Goal: Task Accomplishment & Management: Manage account settings

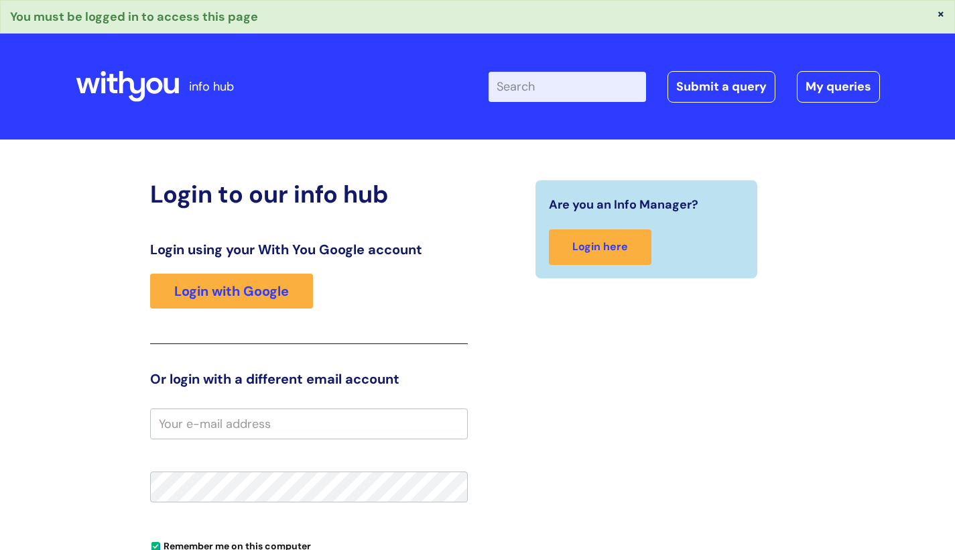
click at [377, 405] on div "Login to our info hub Login using your With You Google account Login with Googl…" at bounding box center [309, 450] width 318 height 540
click at [359, 420] on input "email" at bounding box center [309, 423] width 318 height 31
type input "[EMAIL_ADDRESS][DOMAIN_NAME]"
click at [140, 516] on div "Login to our info hub Login using your With You Google account Login with Googl…" at bounding box center [309, 450] width 338 height 540
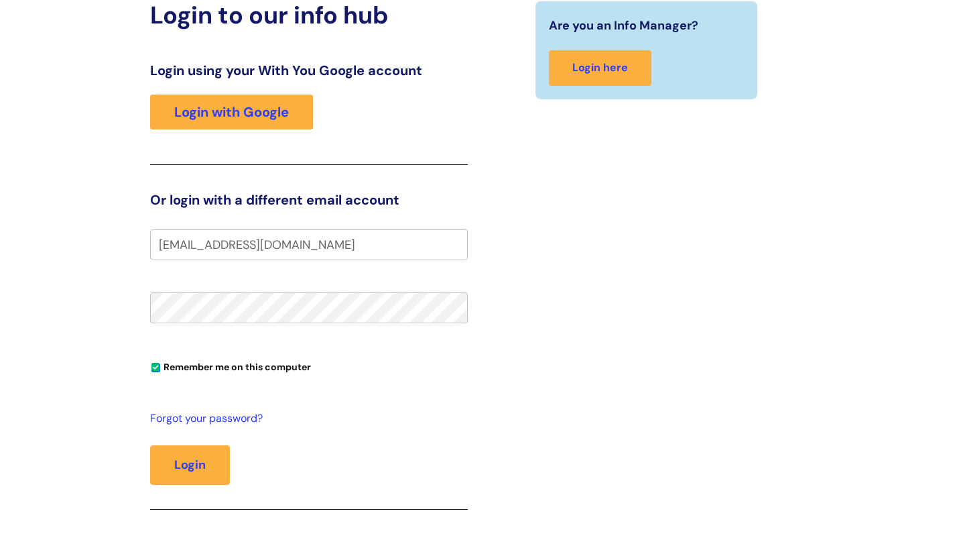
scroll to position [188, 0]
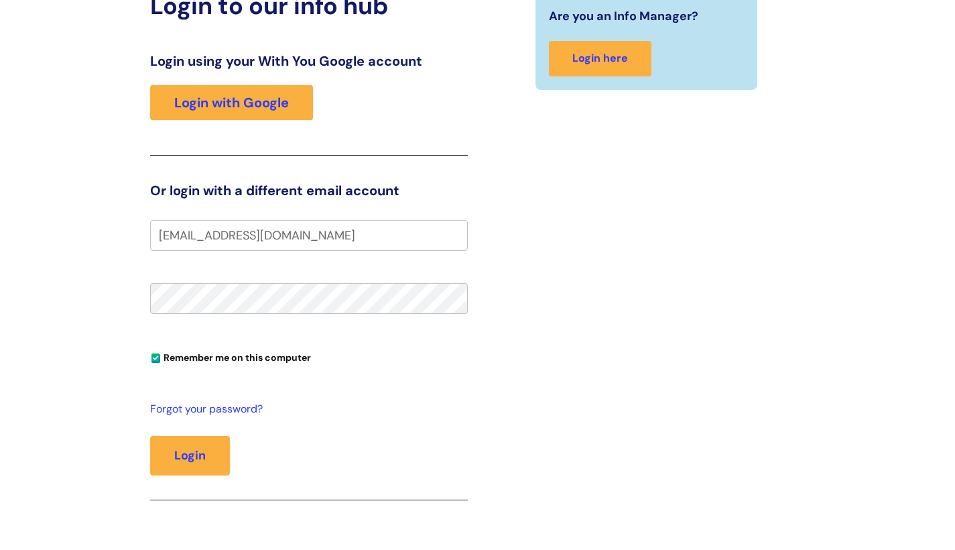
click at [29, 292] on div "Login to our info hub Login using your With You Google account Login with Googl…" at bounding box center [477, 270] width 955 height 638
click at [179, 453] on button "Login" at bounding box center [190, 455] width 80 height 39
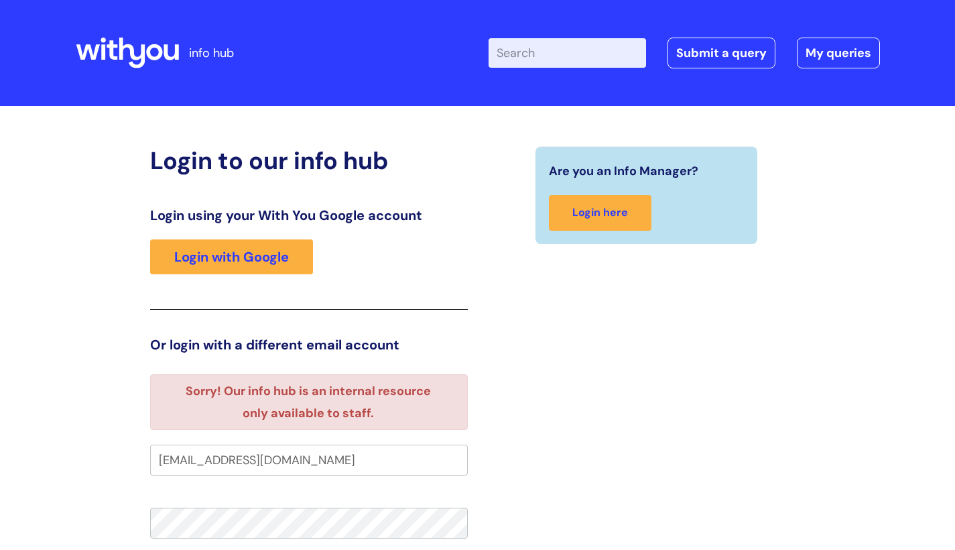
click at [518, 452] on div "Are you an Info Manager? Login here" at bounding box center [647, 451] width 338 height 611
